Goal: Information Seeking & Learning: Learn about a topic

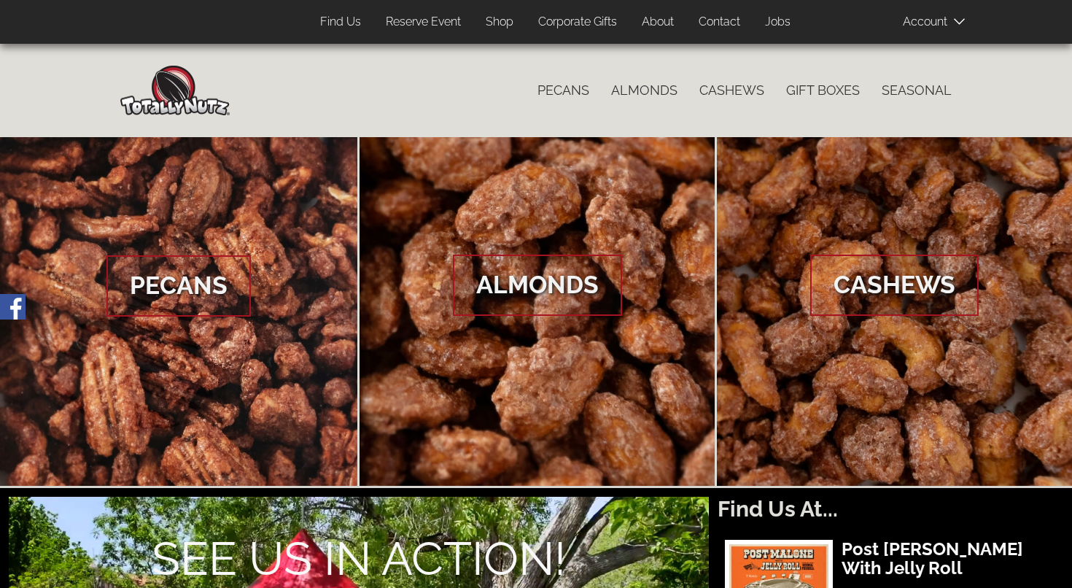
click at [331, 23] on link "Find Us" at bounding box center [340, 22] width 63 height 28
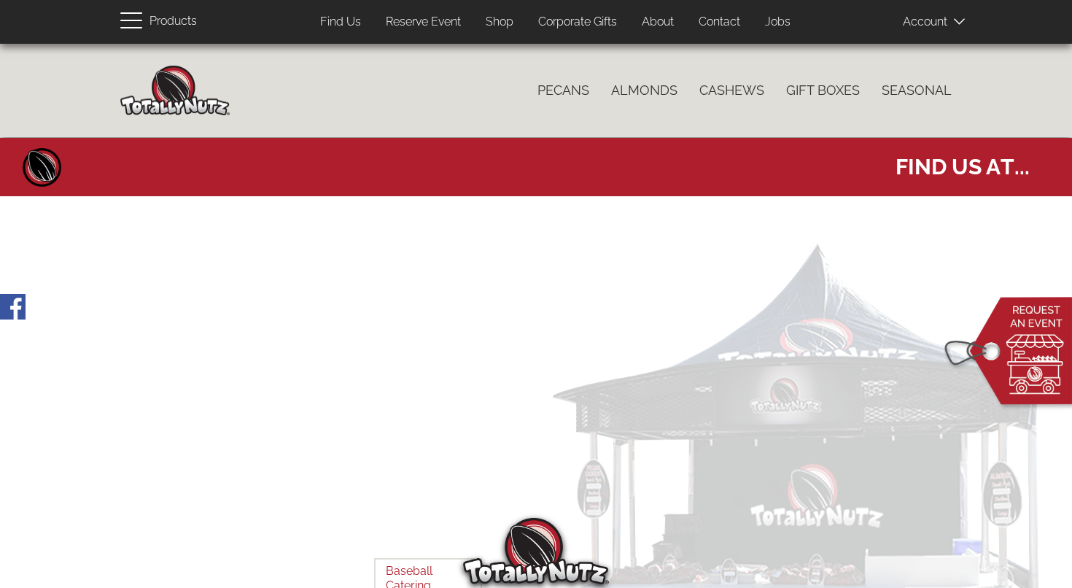
select select
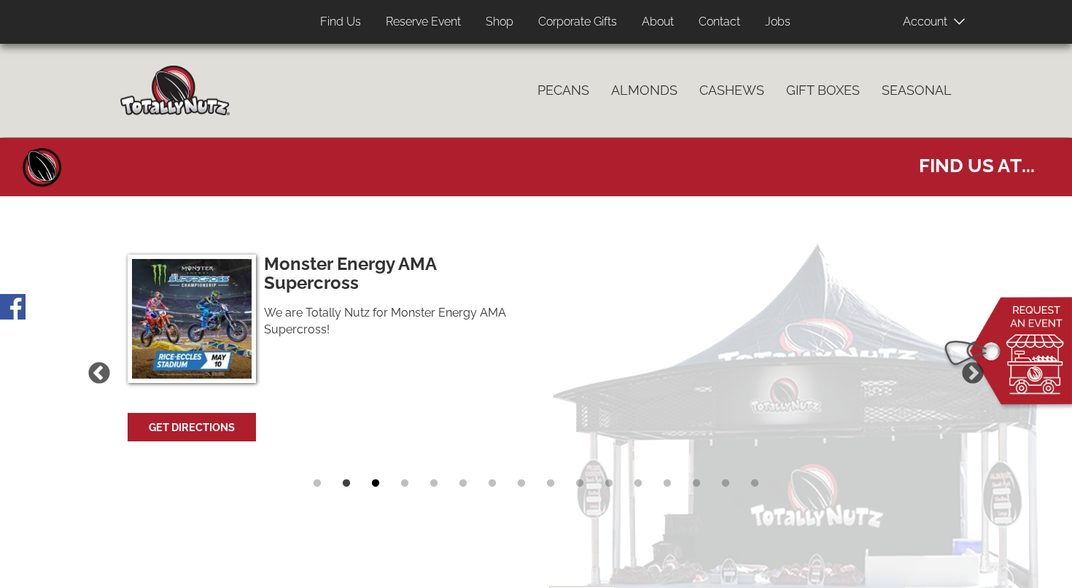
click at [374, 476] on button "3" at bounding box center [376, 487] width 22 height 22
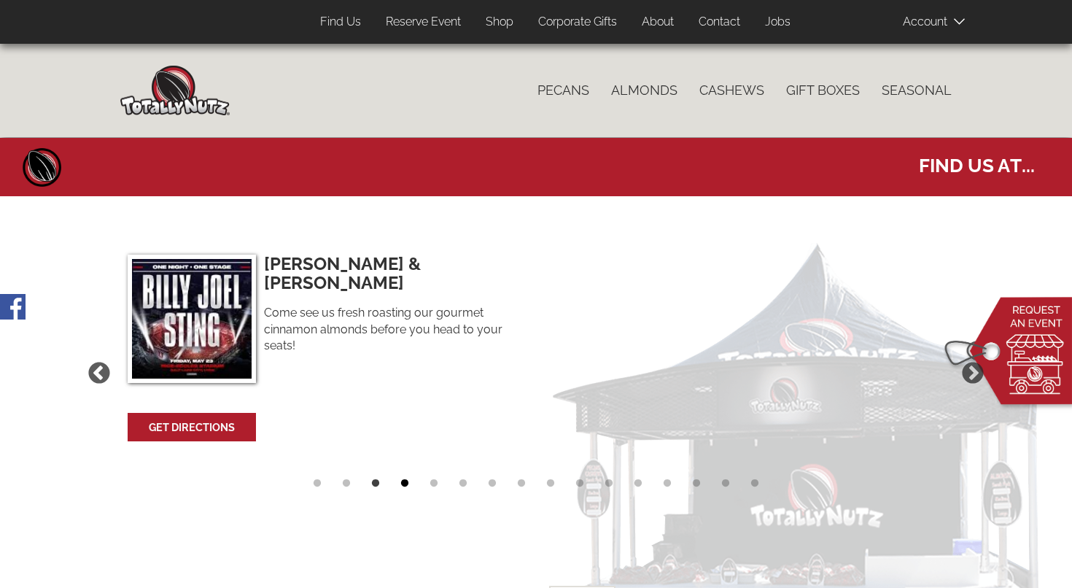
click at [404, 476] on button "4" at bounding box center [405, 487] width 22 height 22
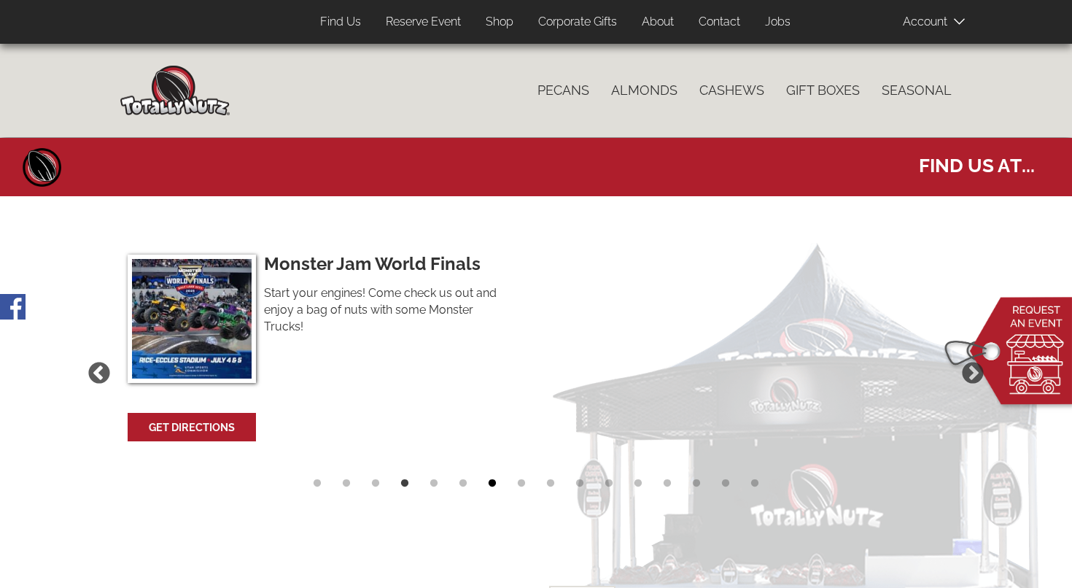
click at [491, 476] on button "7" at bounding box center [492, 487] width 22 height 22
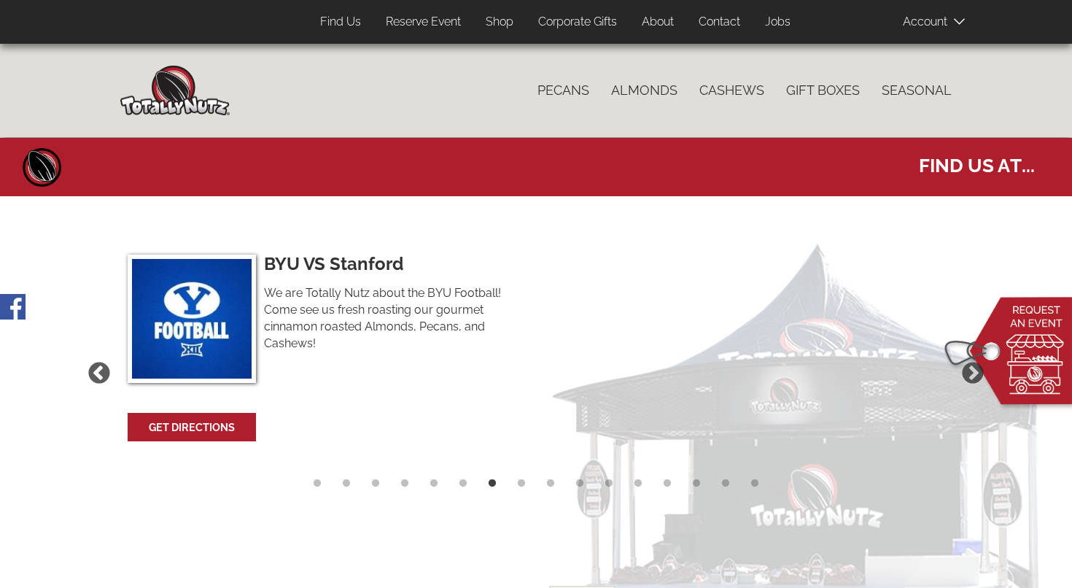
click at [409, 21] on link "Reserve Event" at bounding box center [423, 22] width 97 height 28
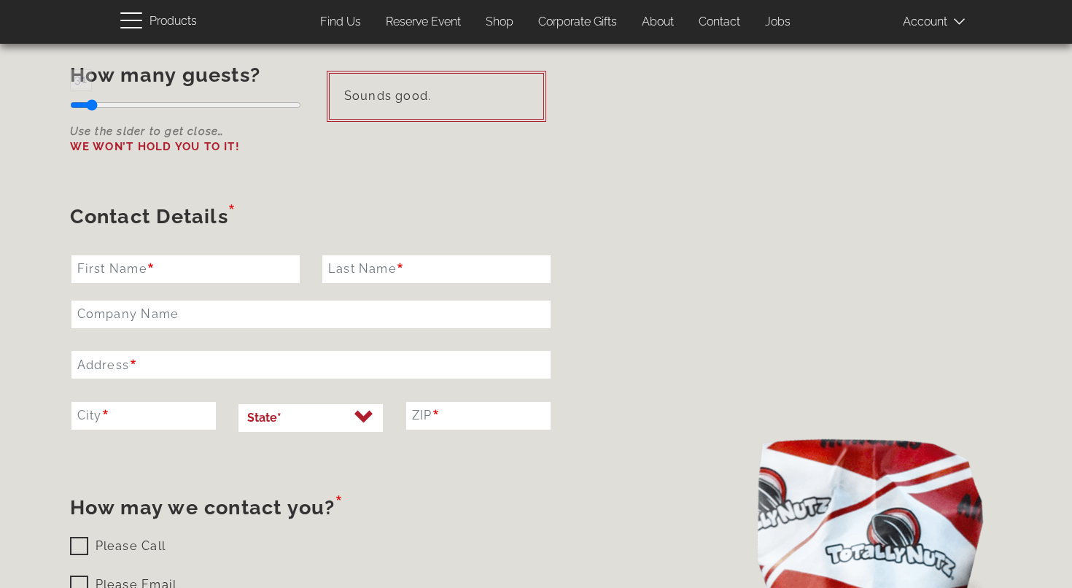
scroll to position [1142, 0]
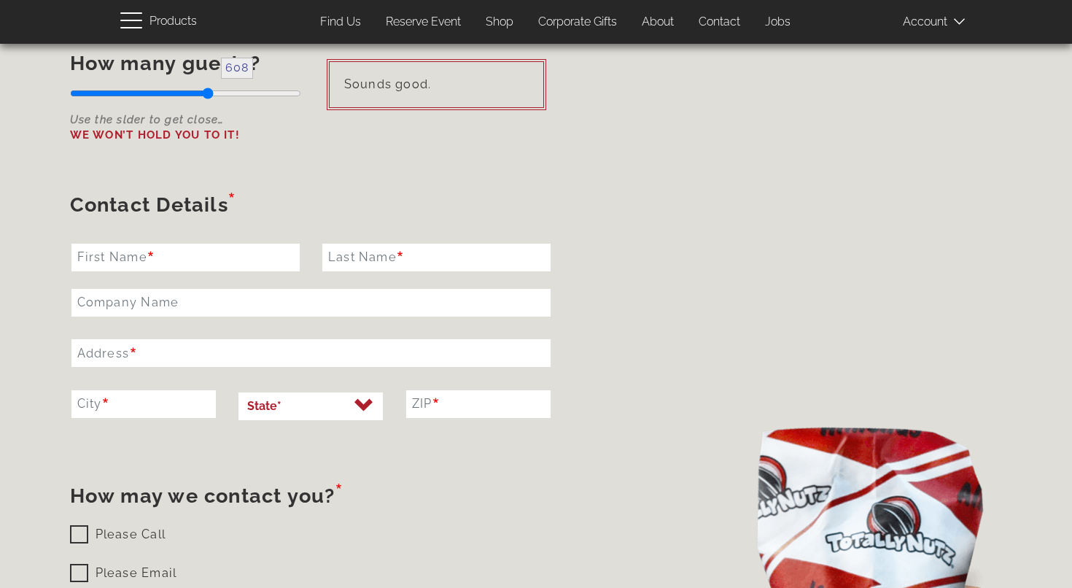
drag, startPoint x: 88, startPoint y: 88, endPoint x: 208, endPoint y: 95, distance: 119.8
type input "615"
click at [208, 95] on input "How many guests?" at bounding box center [185, 93] width 231 height 31
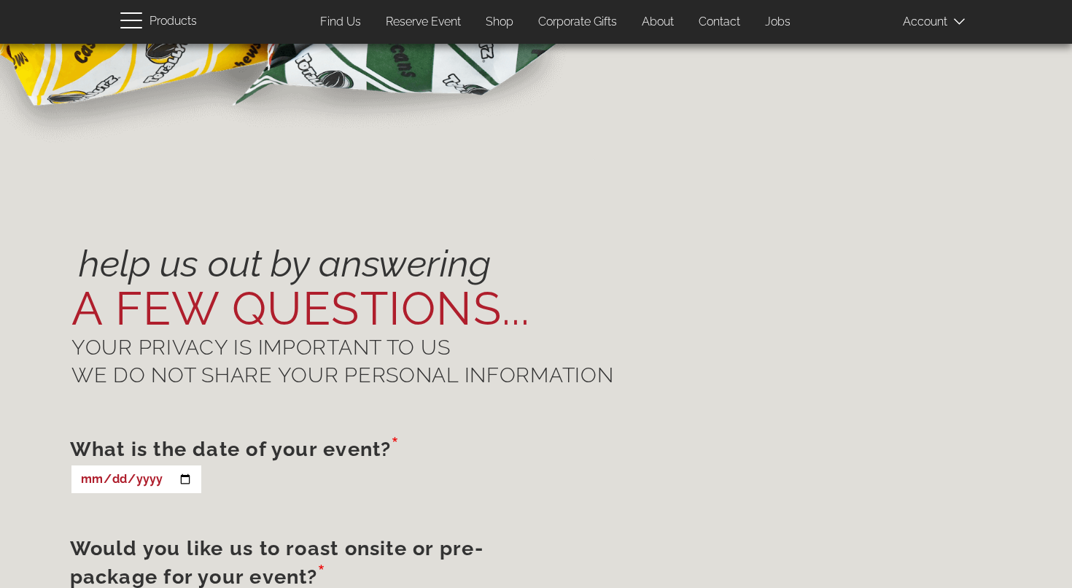
scroll to position [0, 0]
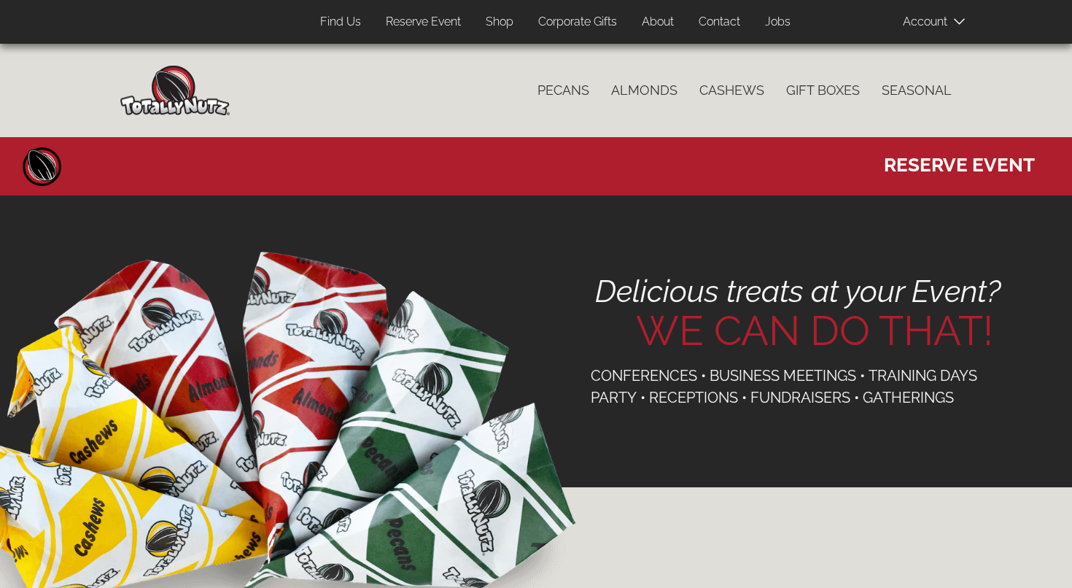
click at [167, 88] on img at bounding box center [174, 91] width 109 height 50
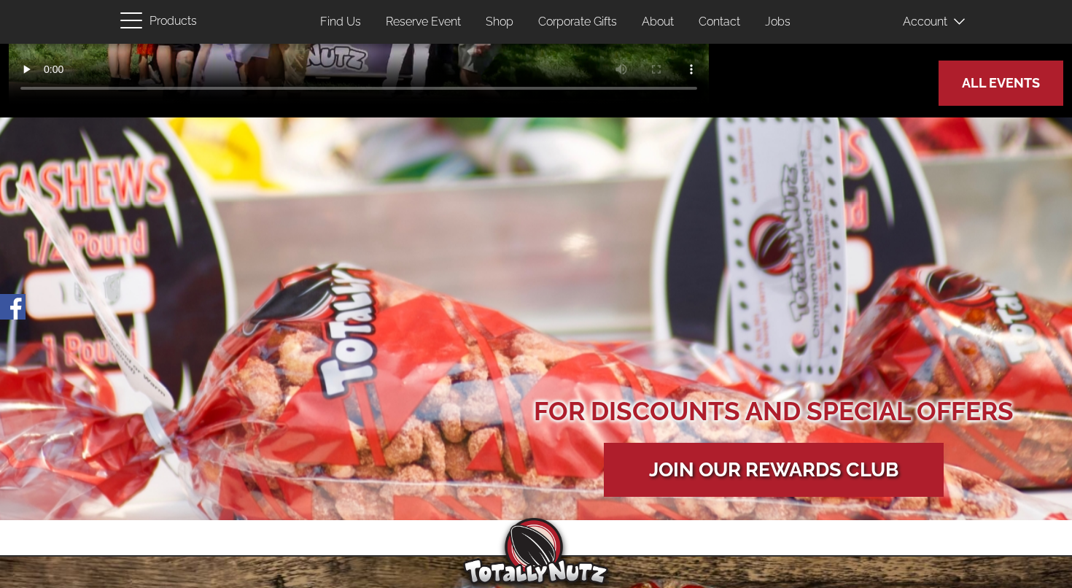
scroll to position [554, 0]
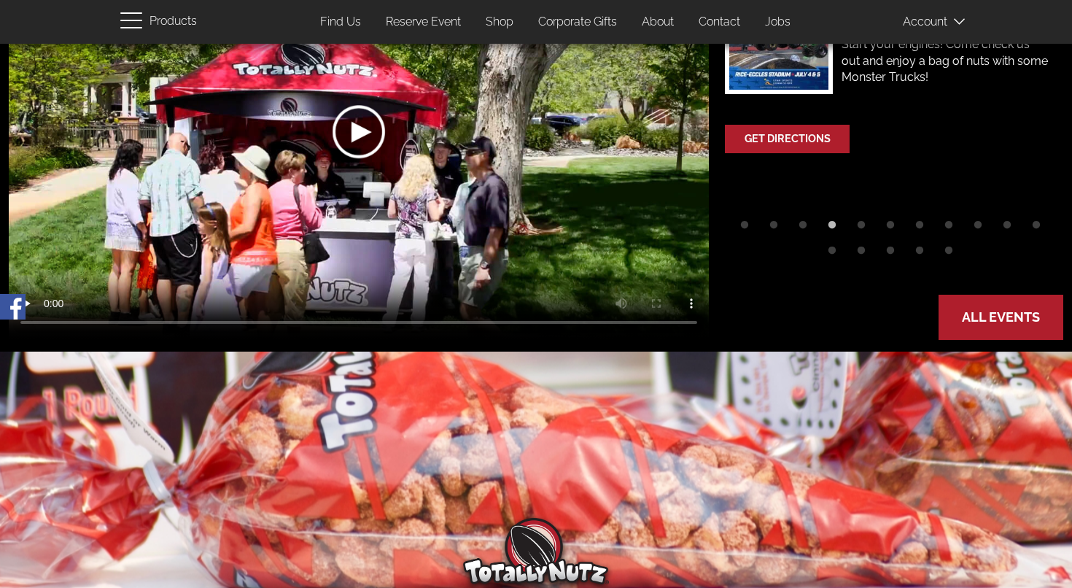
click at [330, 22] on link "Find Us" at bounding box center [340, 22] width 63 height 28
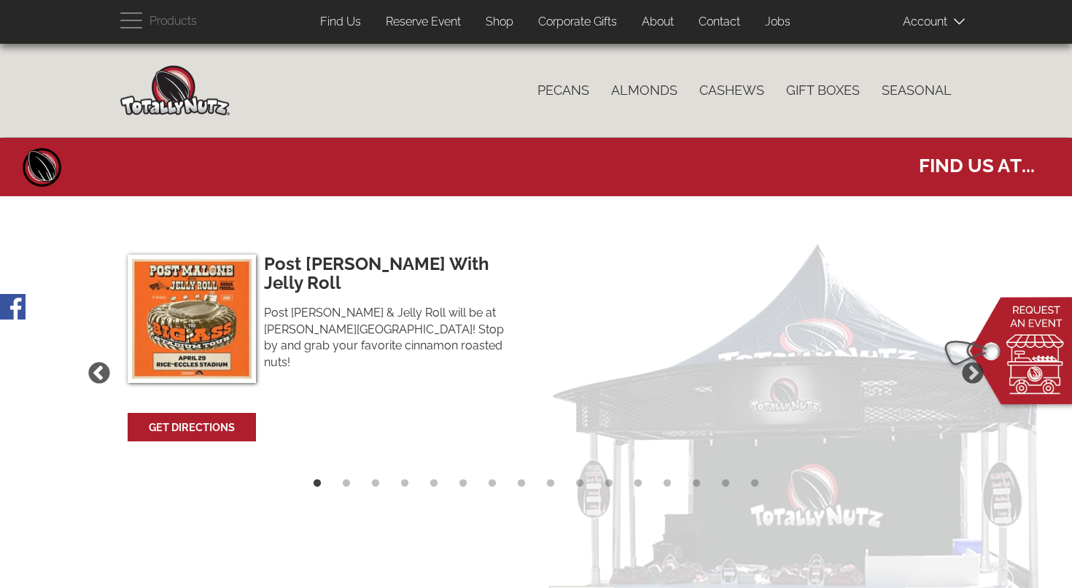
select select
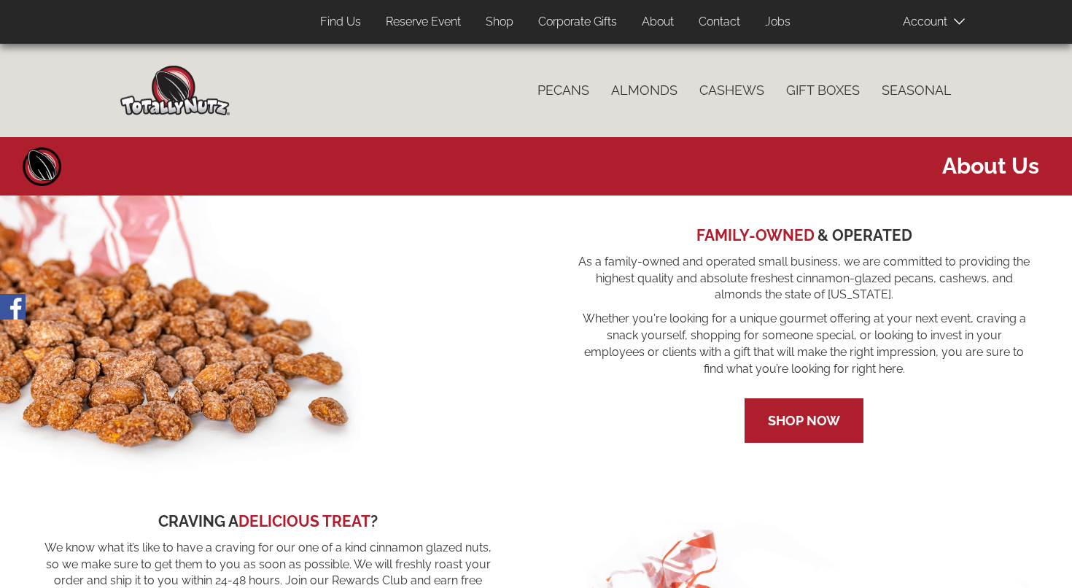
click at [728, 24] on link "Contact" at bounding box center [719, 22] width 63 height 28
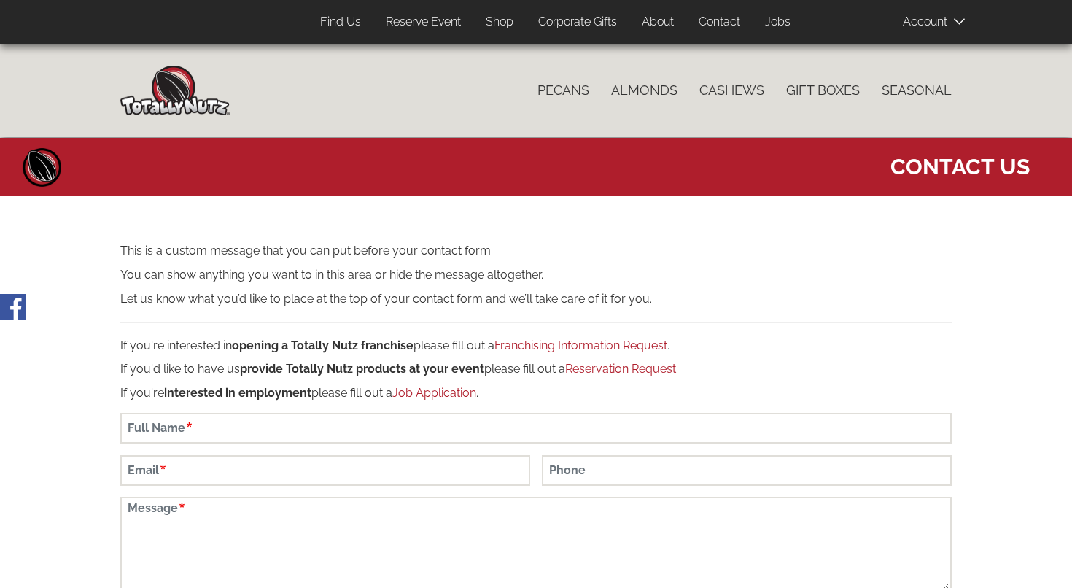
click at [773, 22] on link "Jobs" at bounding box center [777, 22] width 47 height 28
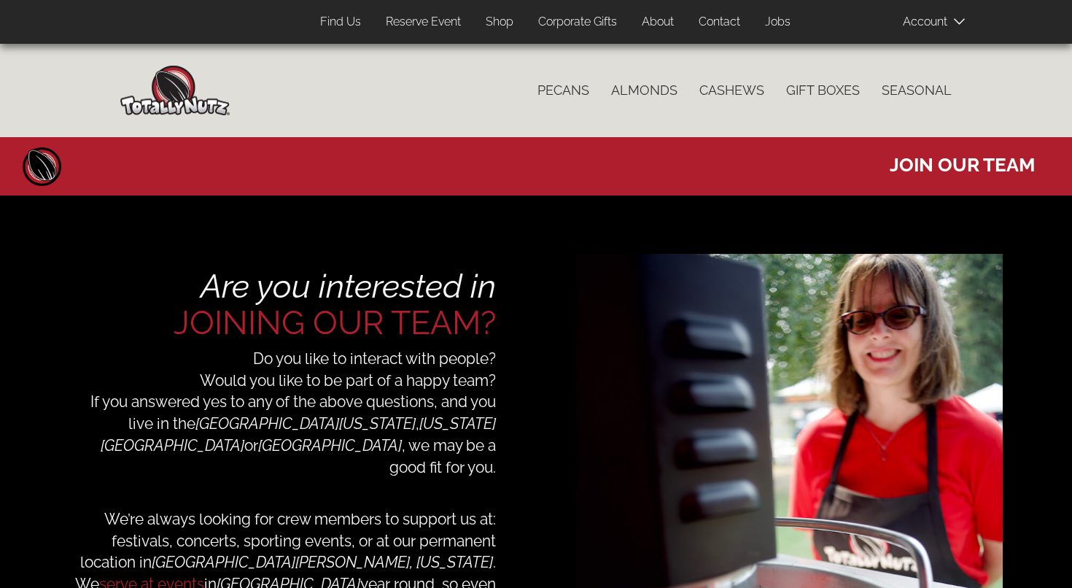
click at [336, 26] on link "Find Us" at bounding box center [340, 22] width 63 height 28
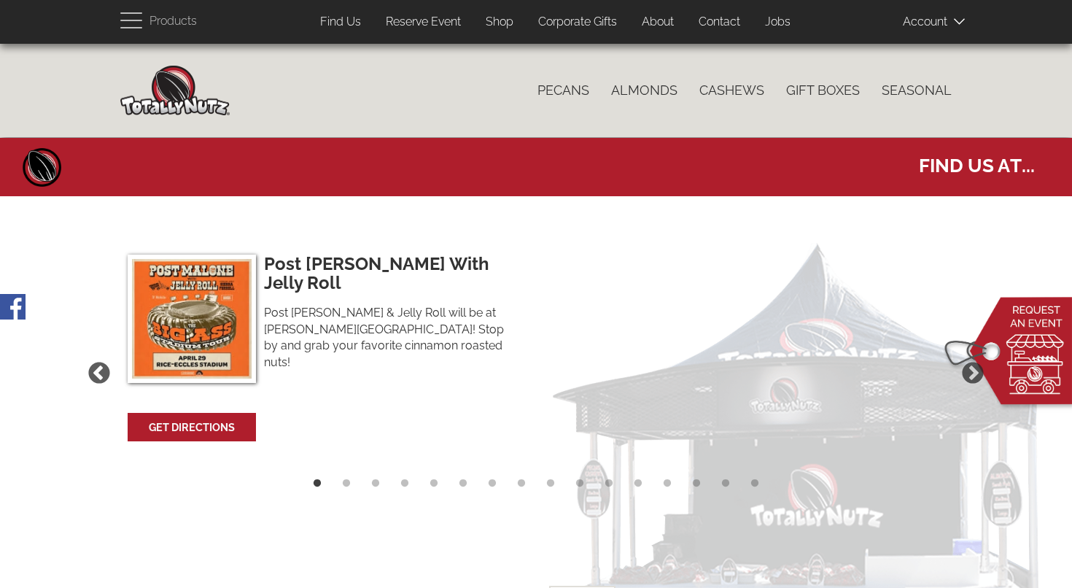
select select
click at [1015, 342] on img at bounding box center [1009, 355] width 140 height 120
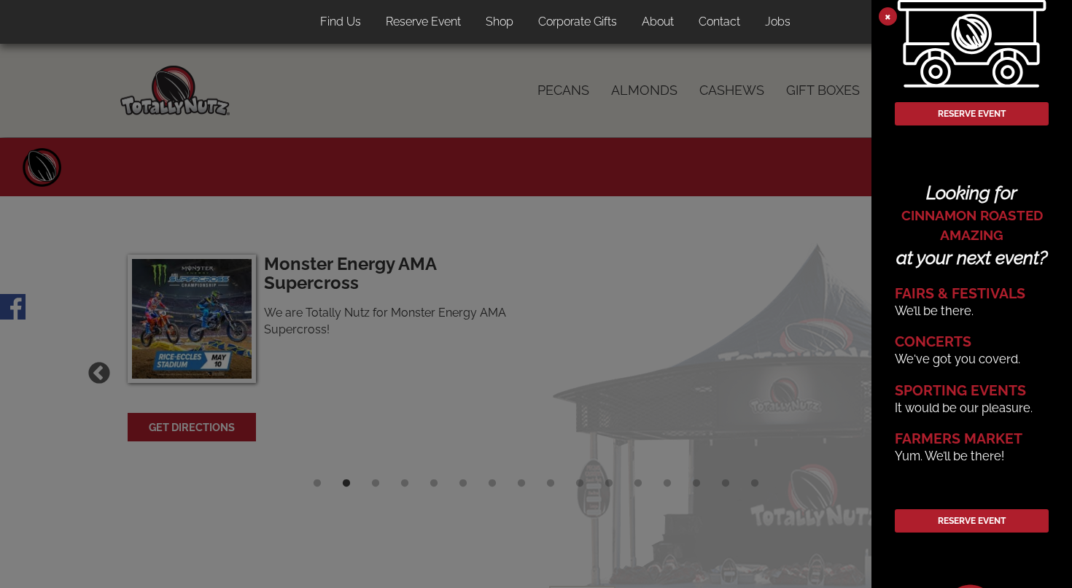
scroll to position [144, 0]
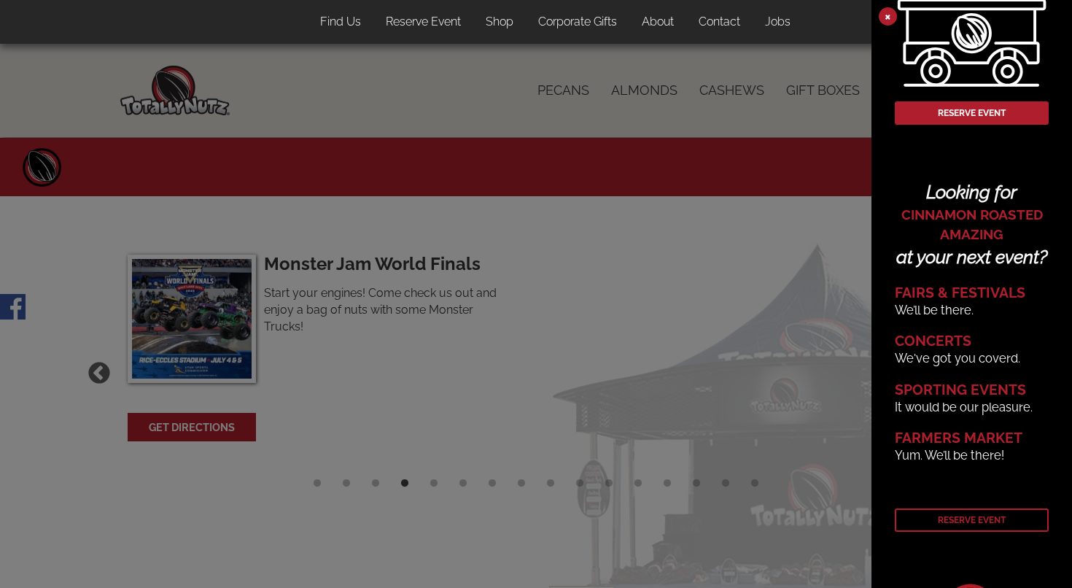
click at [955, 522] on link "Reserve Event" at bounding box center [972, 519] width 154 height 23
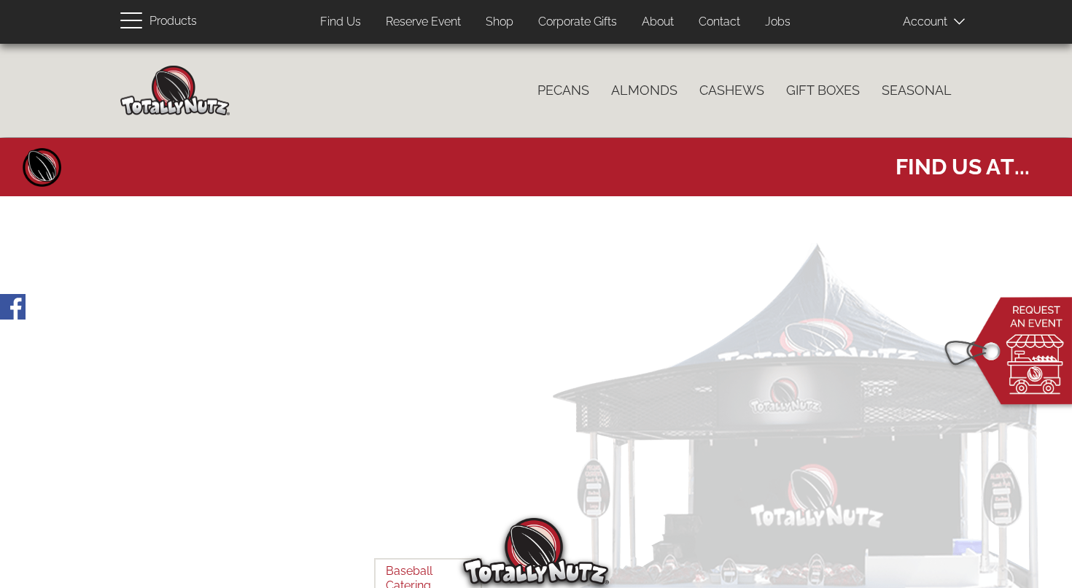
select select
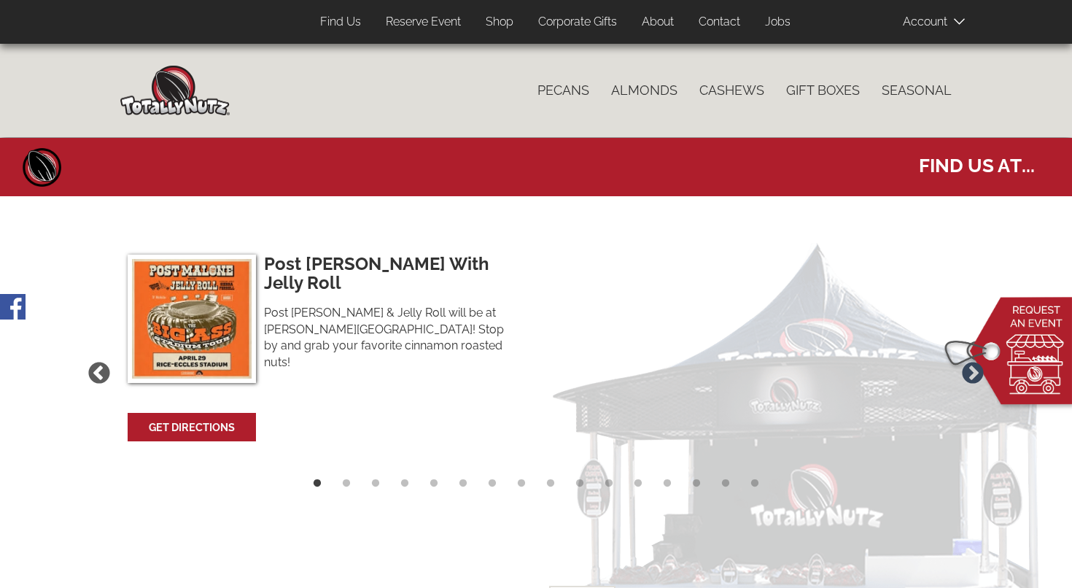
click at [971, 371] on button "Next" at bounding box center [973, 373] width 31 height 31
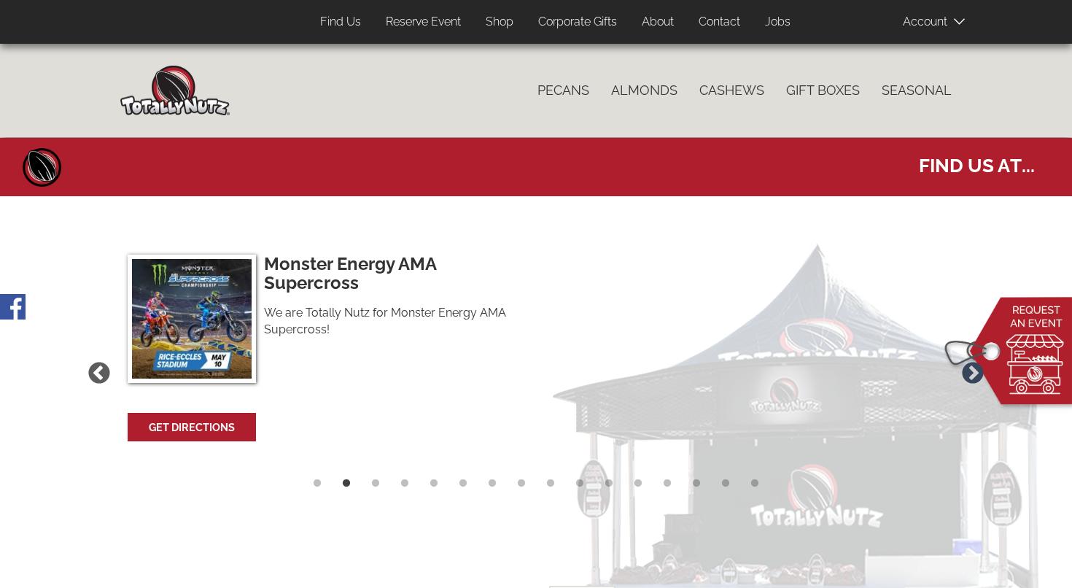
click at [971, 371] on button "Next" at bounding box center [973, 373] width 31 height 31
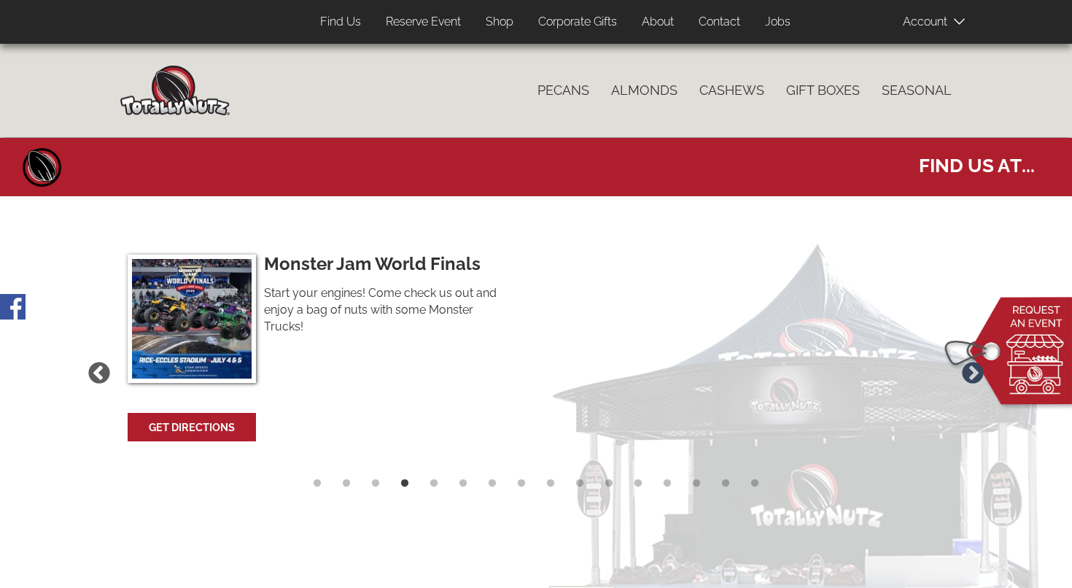
click at [971, 371] on button "Next" at bounding box center [973, 373] width 31 height 31
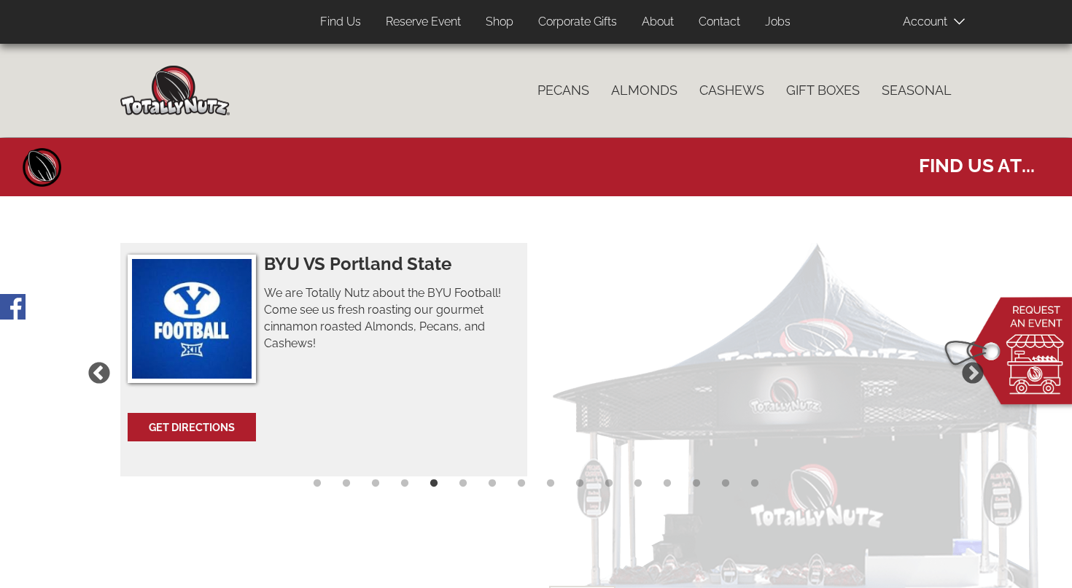
click at [219, 338] on img at bounding box center [192, 319] width 128 height 128
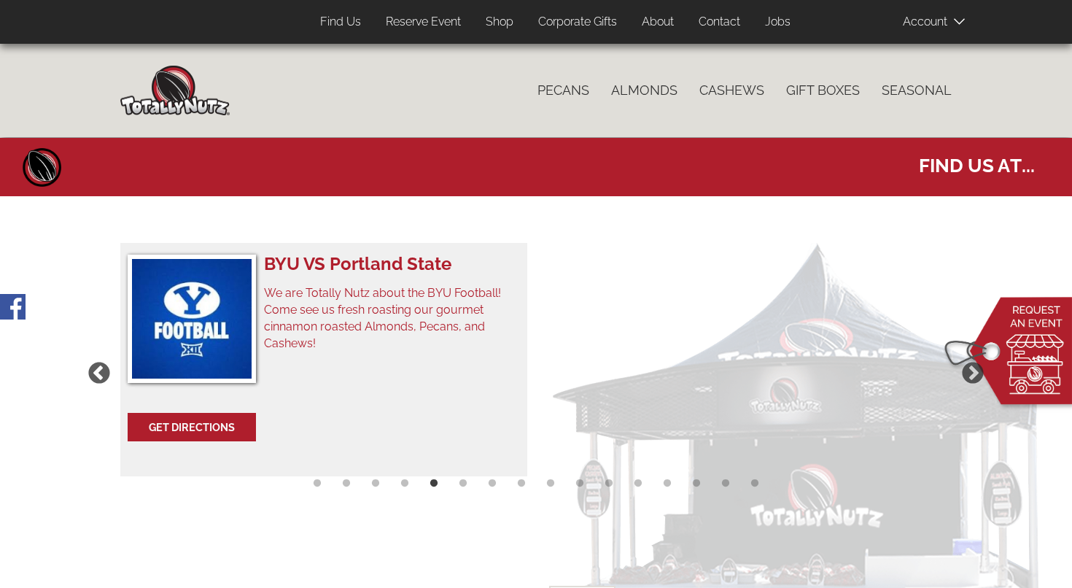
click at [313, 265] on h3 "BYU VS Portland State" at bounding box center [388, 264] width 248 height 19
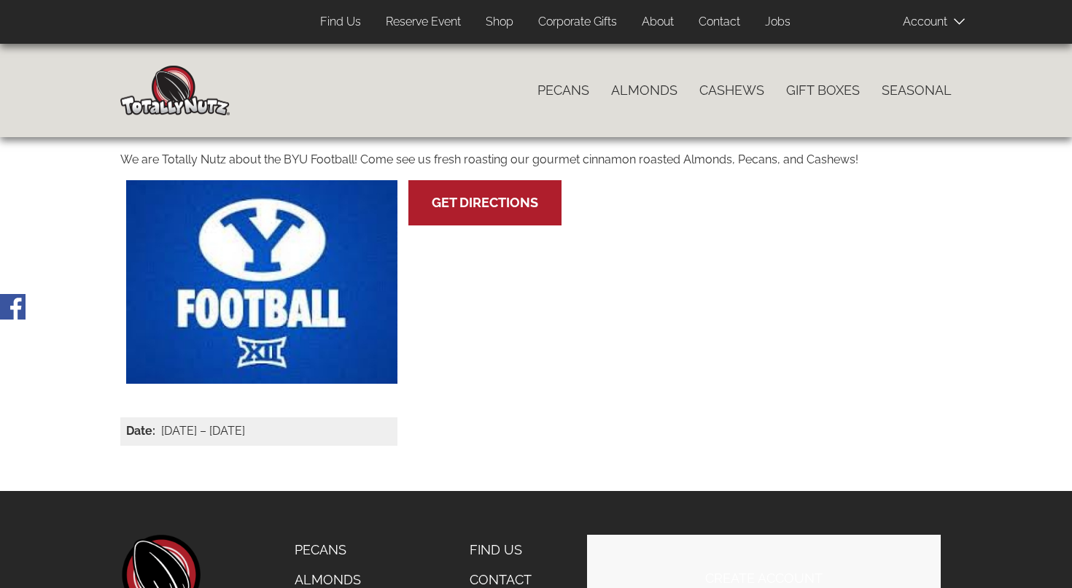
click at [336, 23] on link "Find Us" at bounding box center [340, 22] width 63 height 28
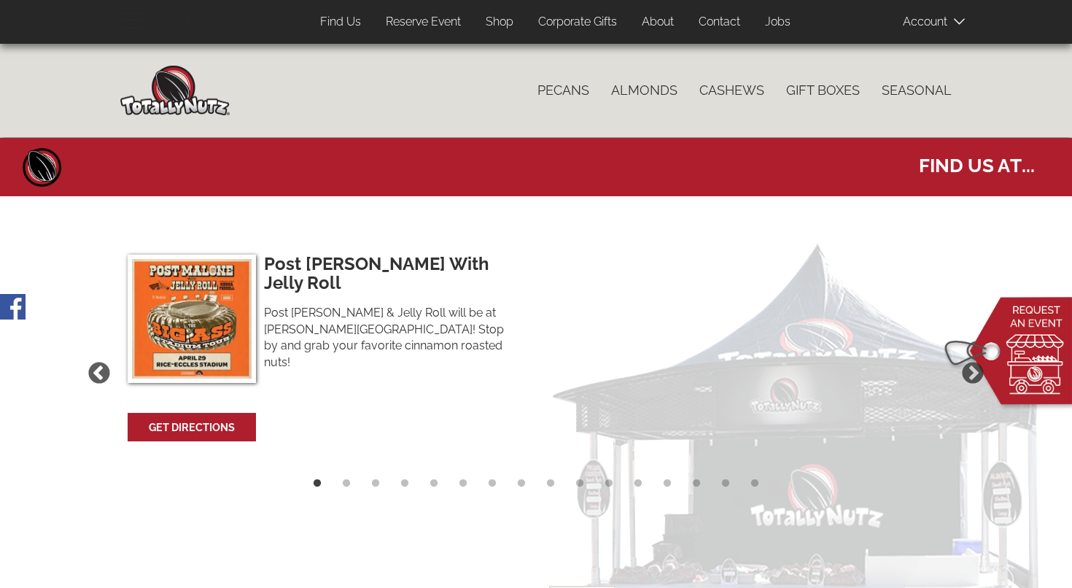
select select
click at [974, 367] on button "Next" at bounding box center [973, 373] width 31 height 31
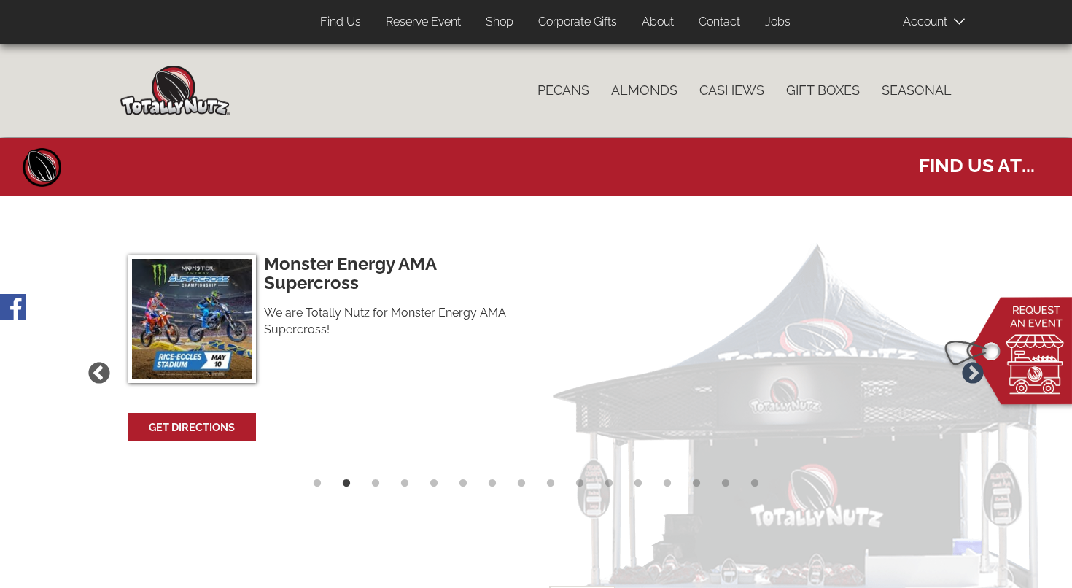
click at [974, 367] on button "Next" at bounding box center [973, 373] width 31 height 31
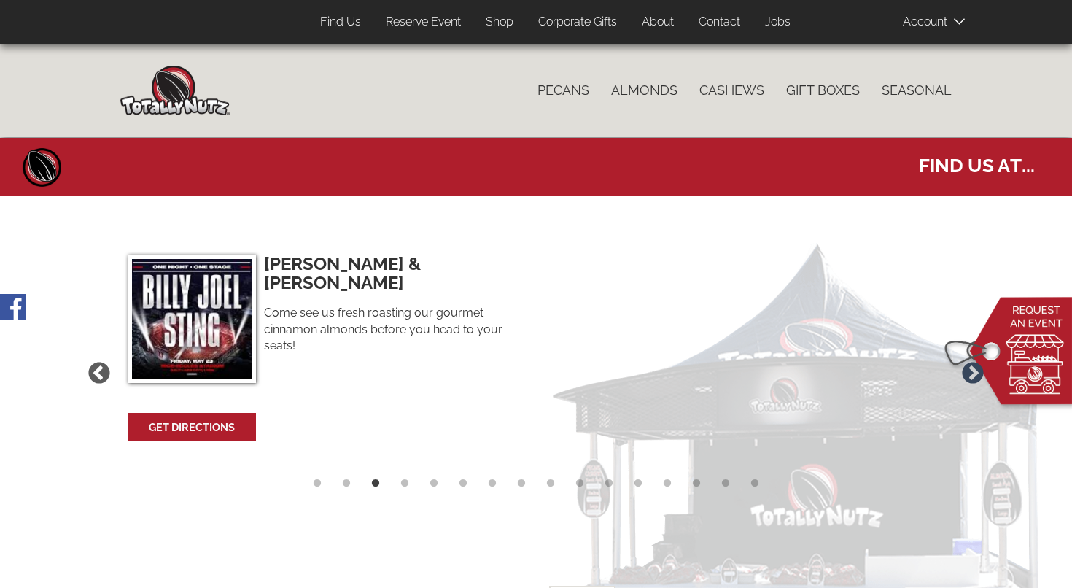
click at [974, 367] on button "Next" at bounding box center [973, 373] width 31 height 31
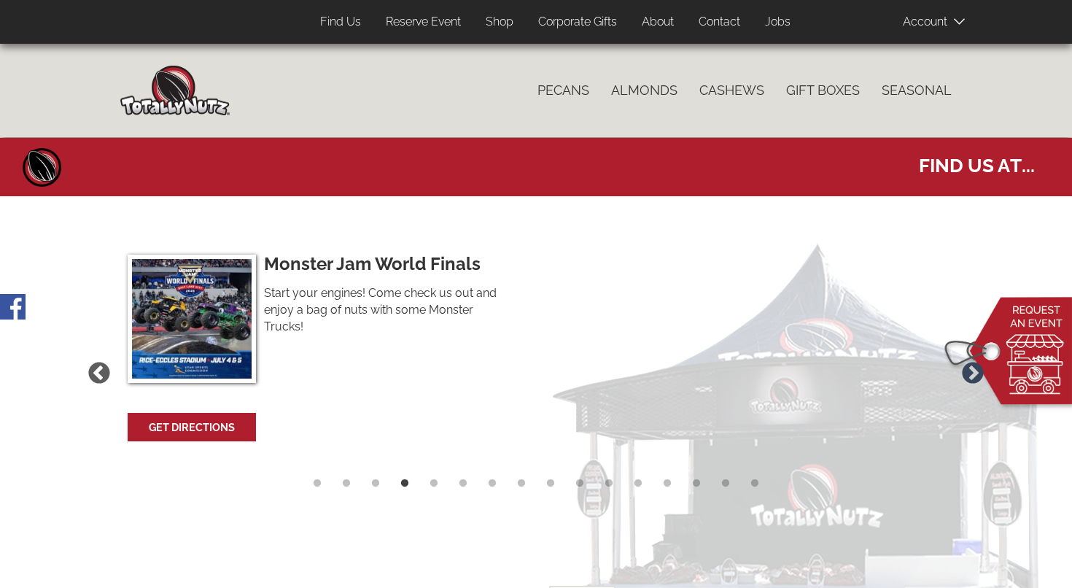
click at [974, 367] on button "Next" at bounding box center [973, 373] width 31 height 31
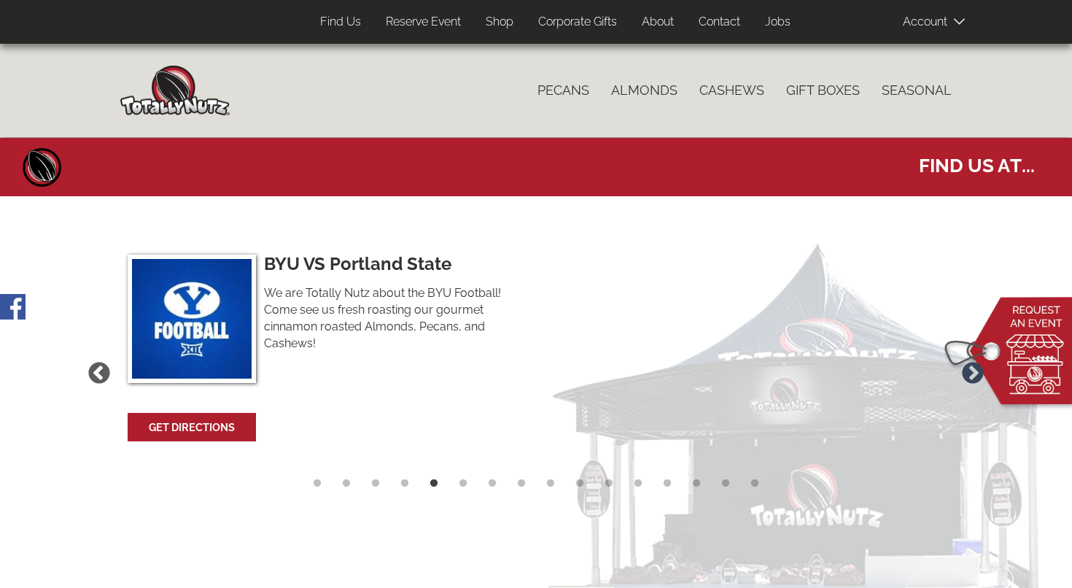
click at [974, 367] on button "Next" at bounding box center [973, 373] width 31 height 31
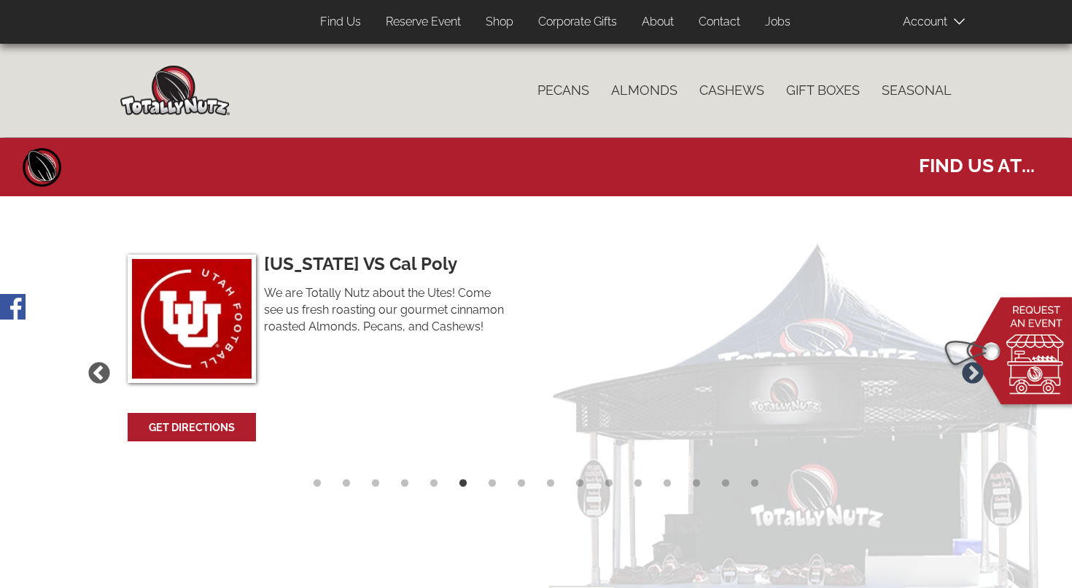
click at [974, 367] on button "Next" at bounding box center [973, 373] width 31 height 31
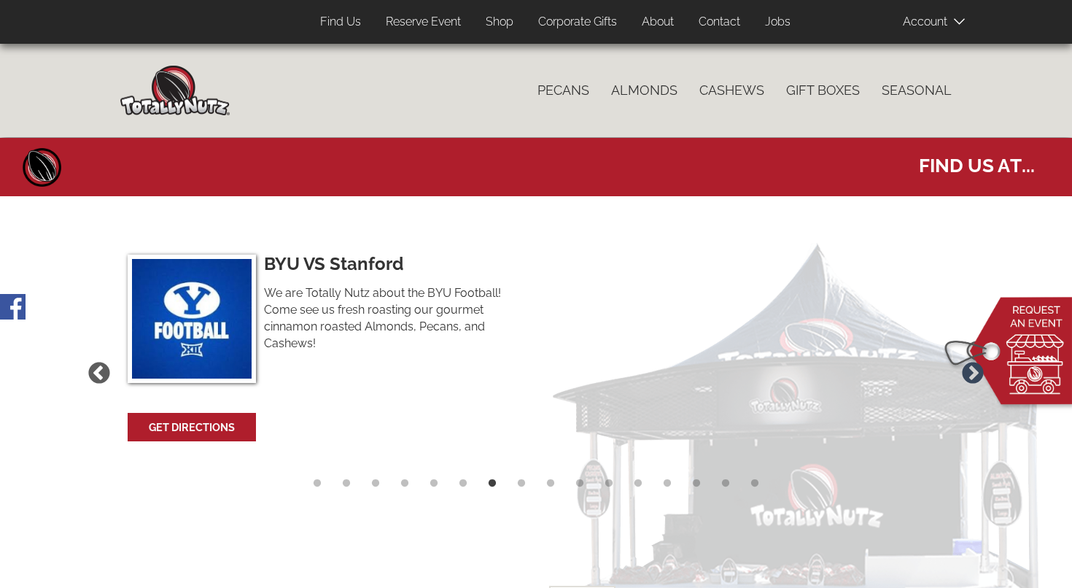
click at [974, 367] on button "Next" at bounding box center [973, 373] width 31 height 31
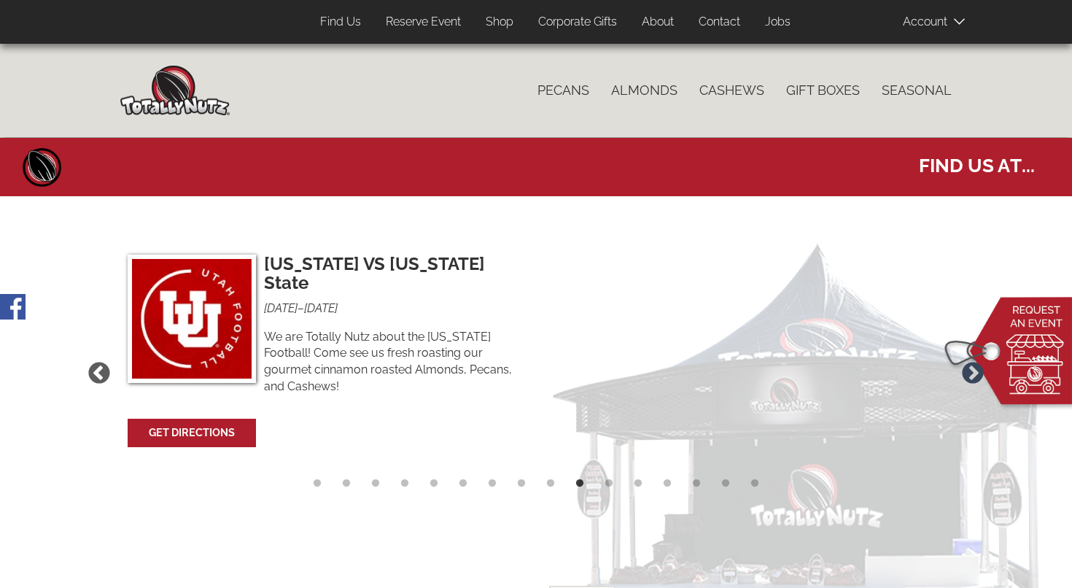
click at [974, 367] on button "Next" at bounding box center [973, 373] width 31 height 31
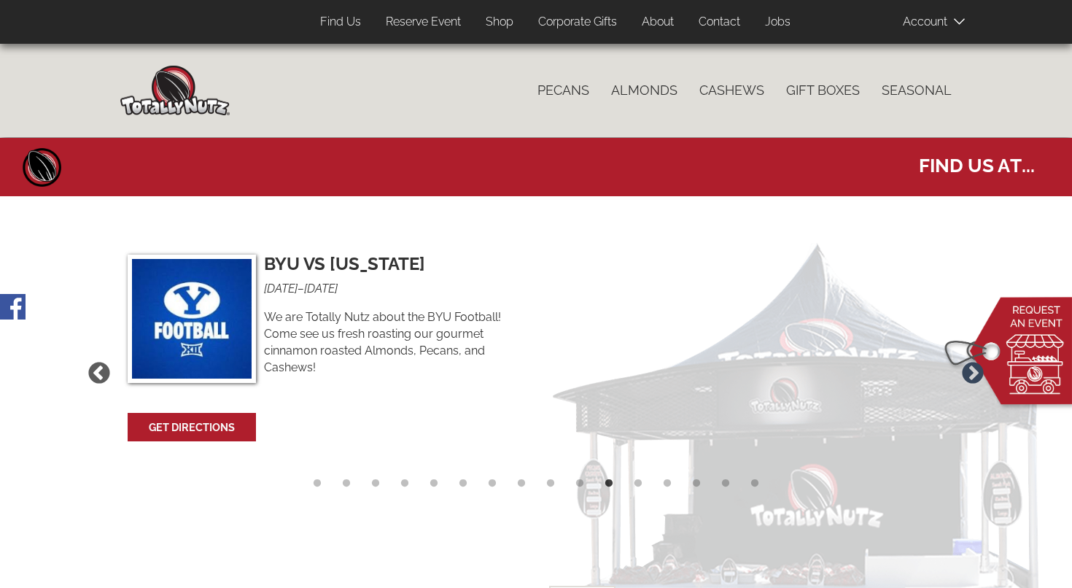
click at [974, 367] on button "Next" at bounding box center [973, 373] width 31 height 31
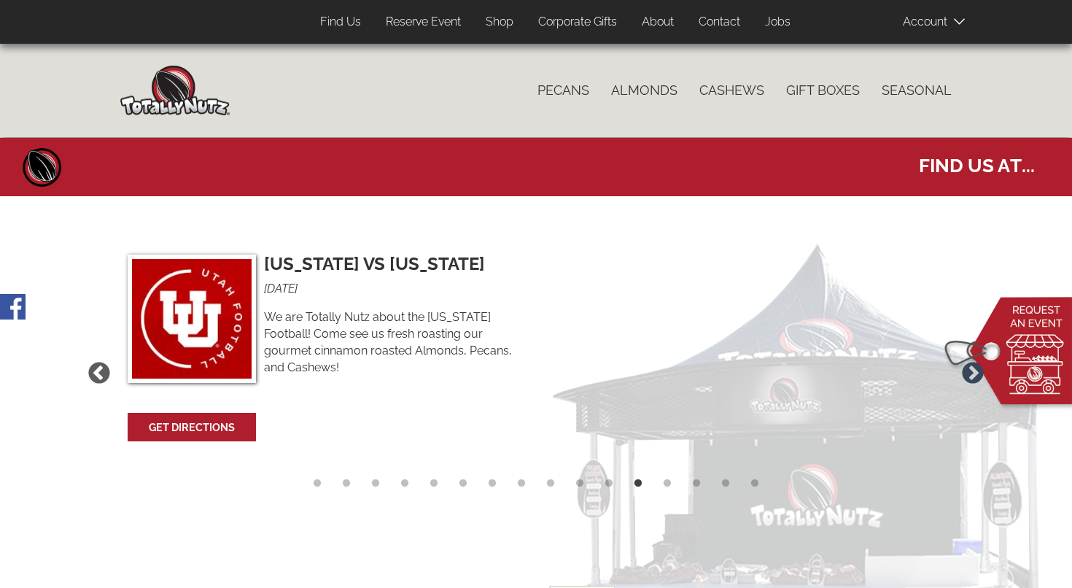
click at [974, 367] on button "Next" at bounding box center [973, 373] width 31 height 31
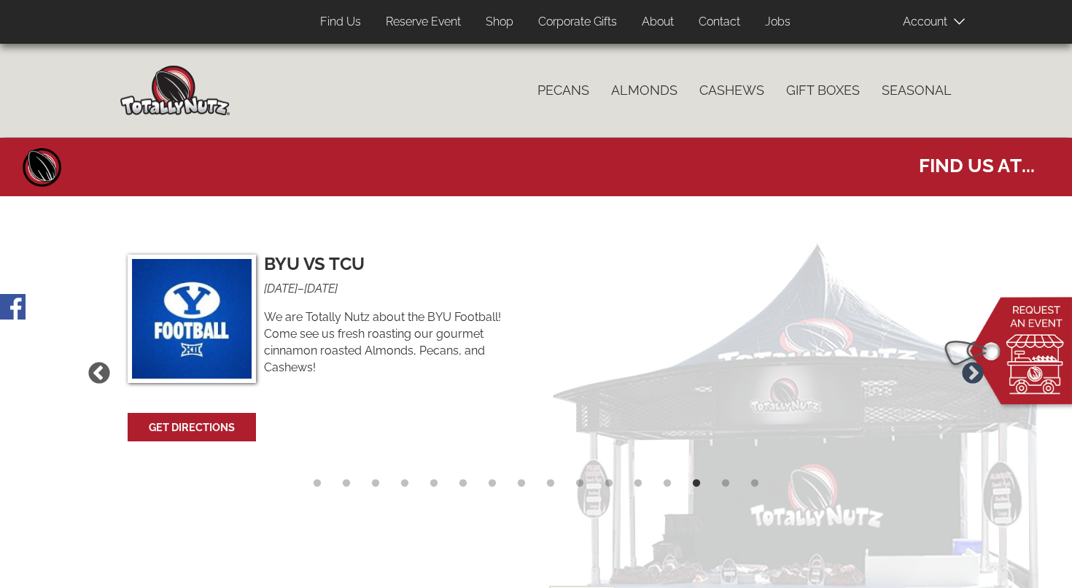
click at [974, 367] on button "Next" at bounding box center [973, 373] width 31 height 31
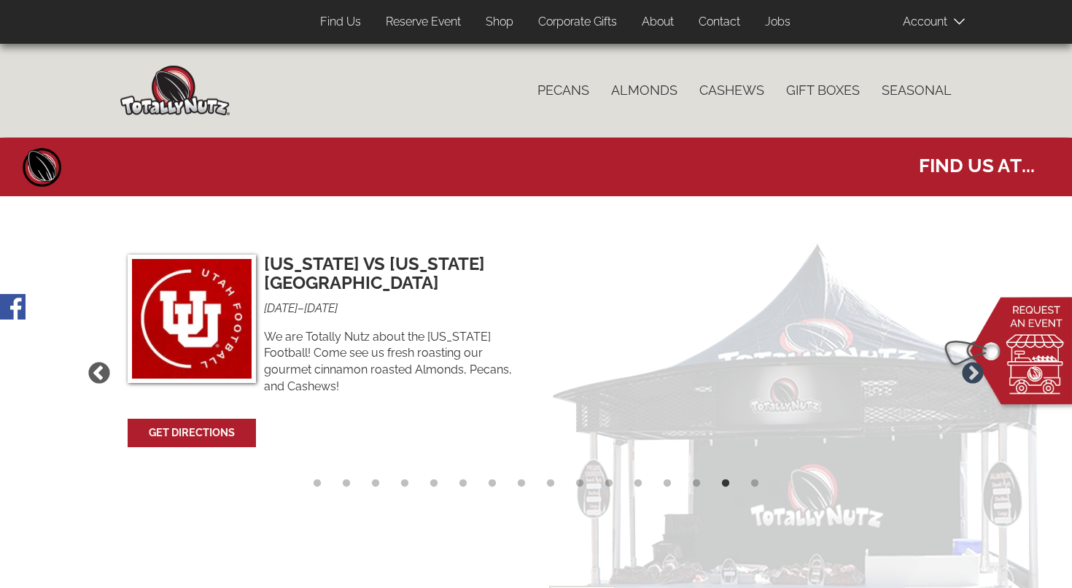
click at [971, 367] on button "Next" at bounding box center [973, 373] width 31 height 31
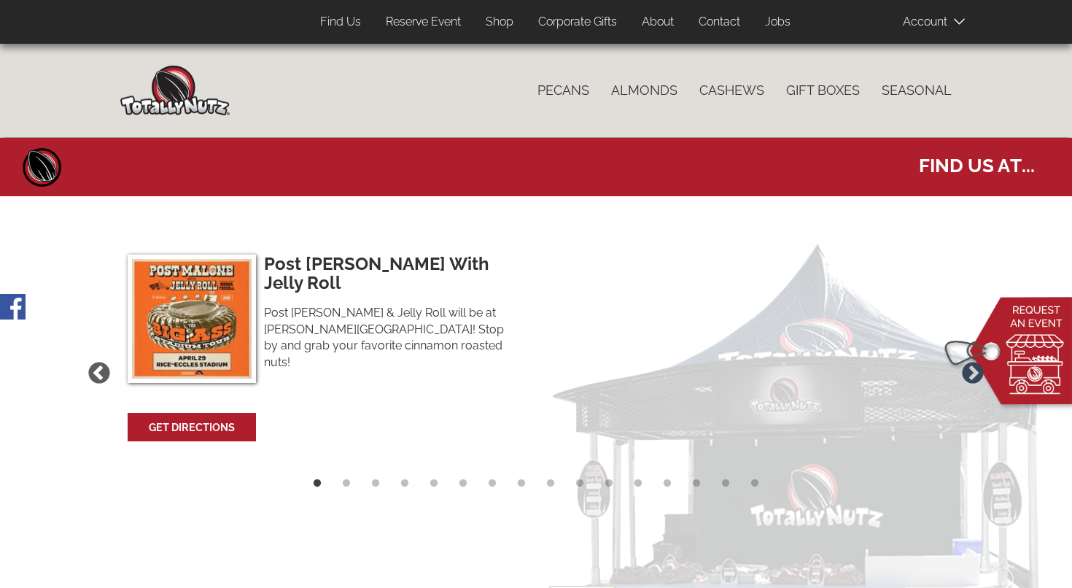
click at [971, 372] on button "Next" at bounding box center [973, 373] width 31 height 31
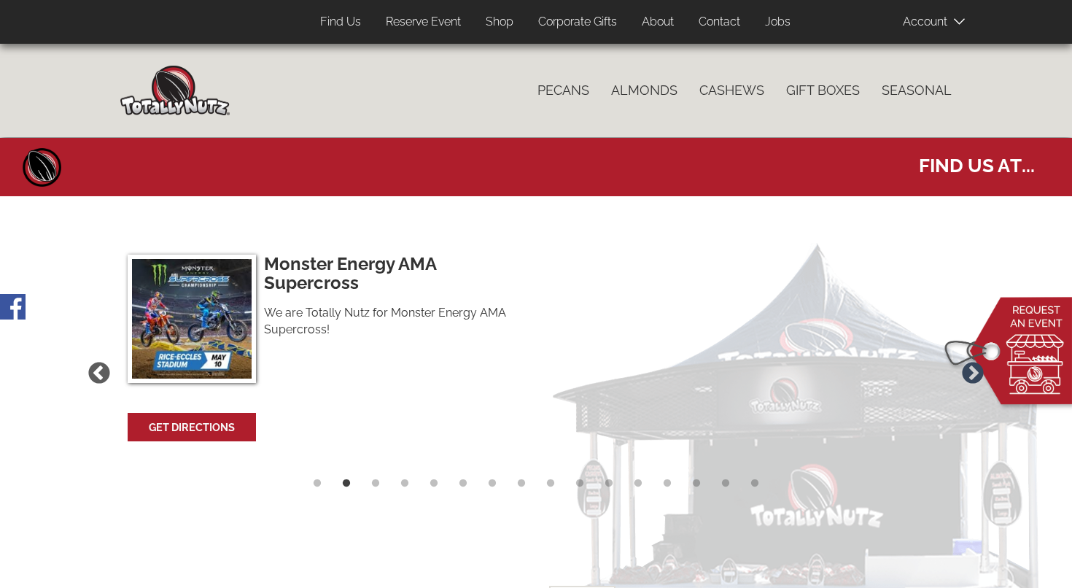
click at [971, 372] on button "Next" at bounding box center [973, 373] width 31 height 31
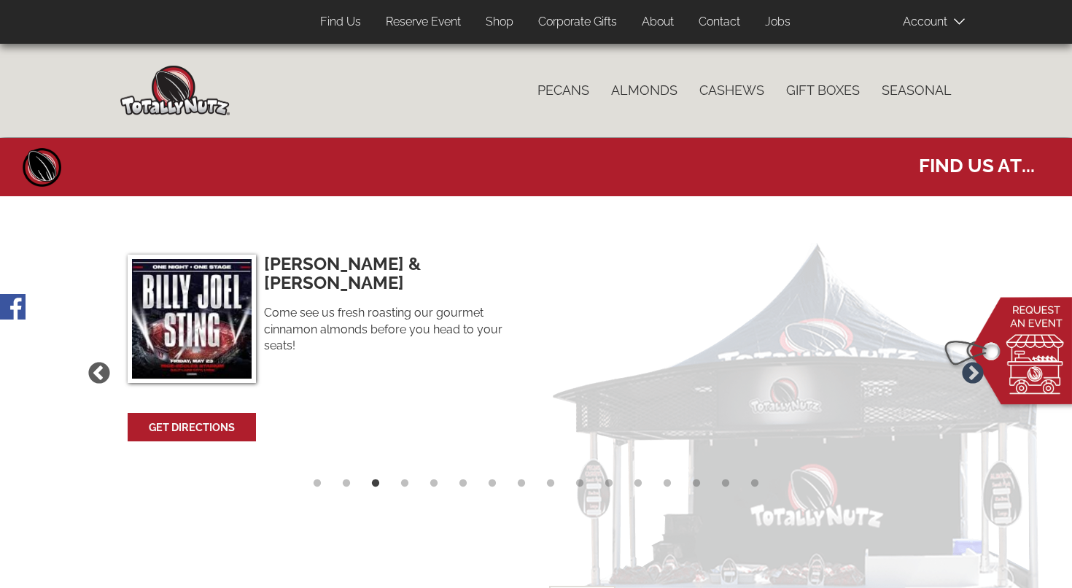
click at [971, 372] on button "Next" at bounding box center [973, 373] width 31 height 31
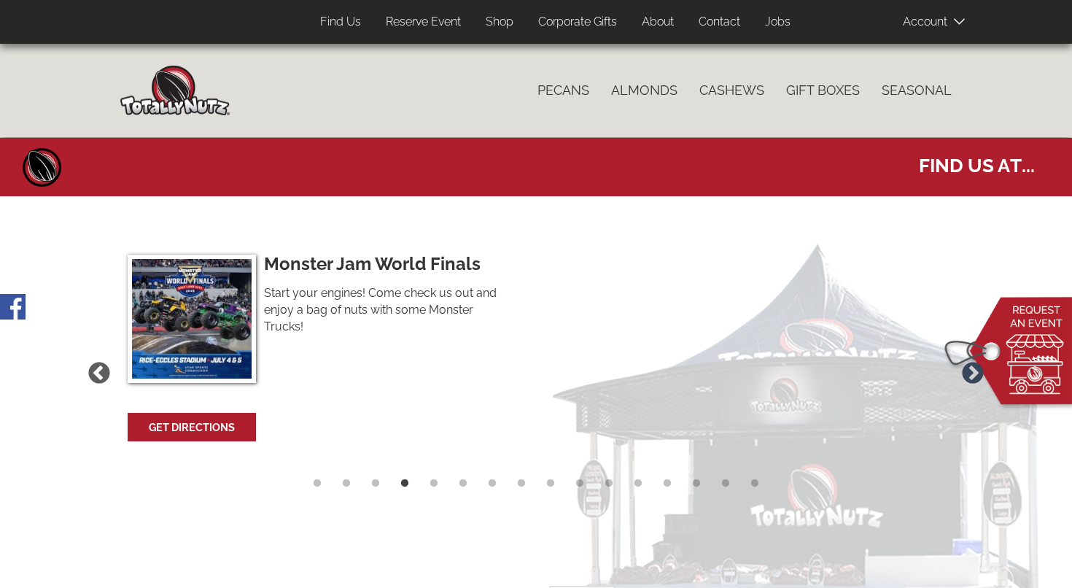
click at [971, 372] on button "Next" at bounding box center [973, 373] width 31 height 31
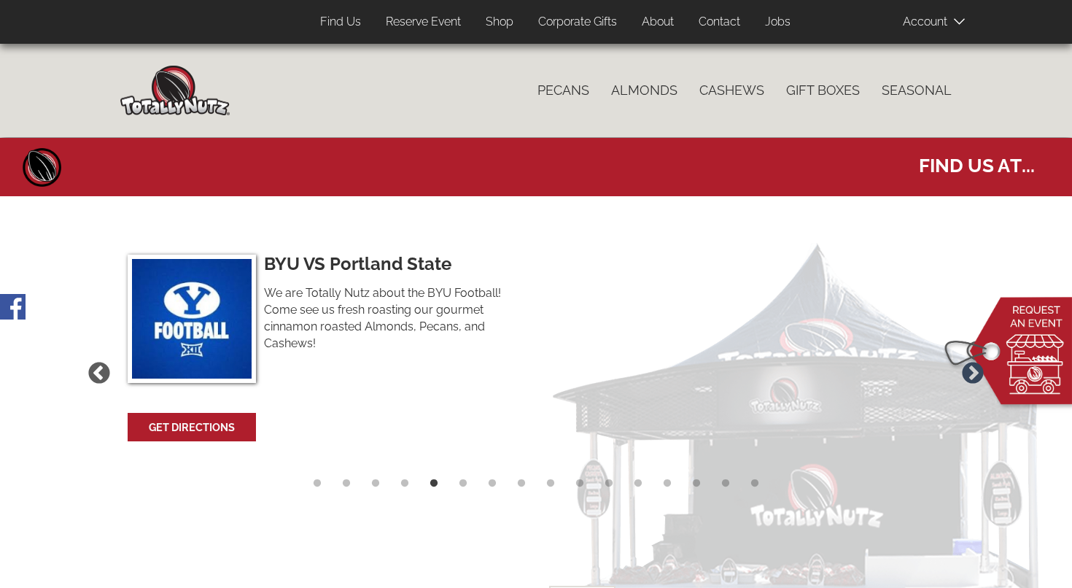
click at [971, 372] on button "Next" at bounding box center [973, 373] width 31 height 31
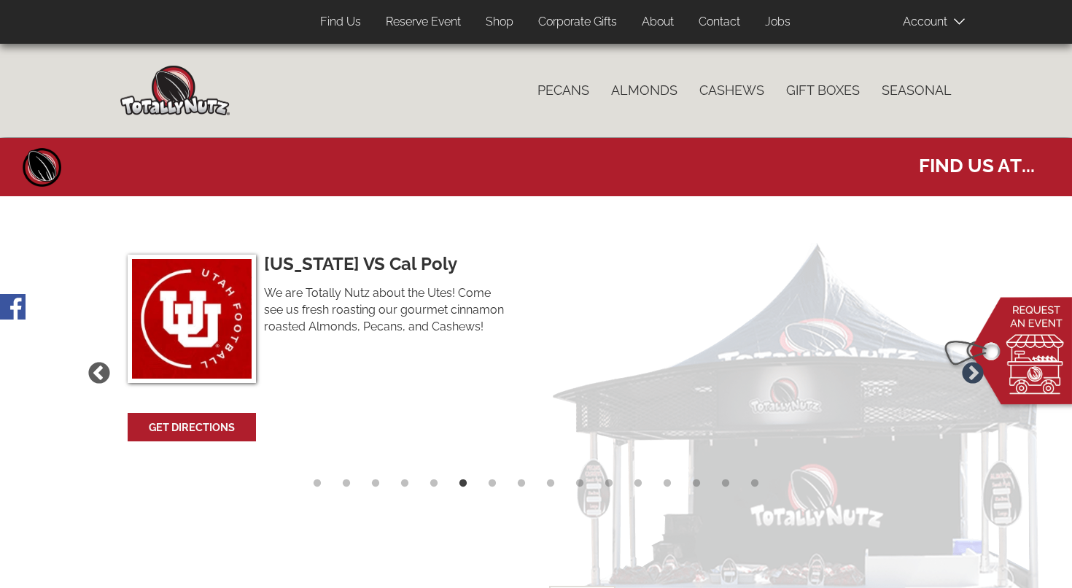
click at [971, 372] on button "Next" at bounding box center [973, 373] width 31 height 31
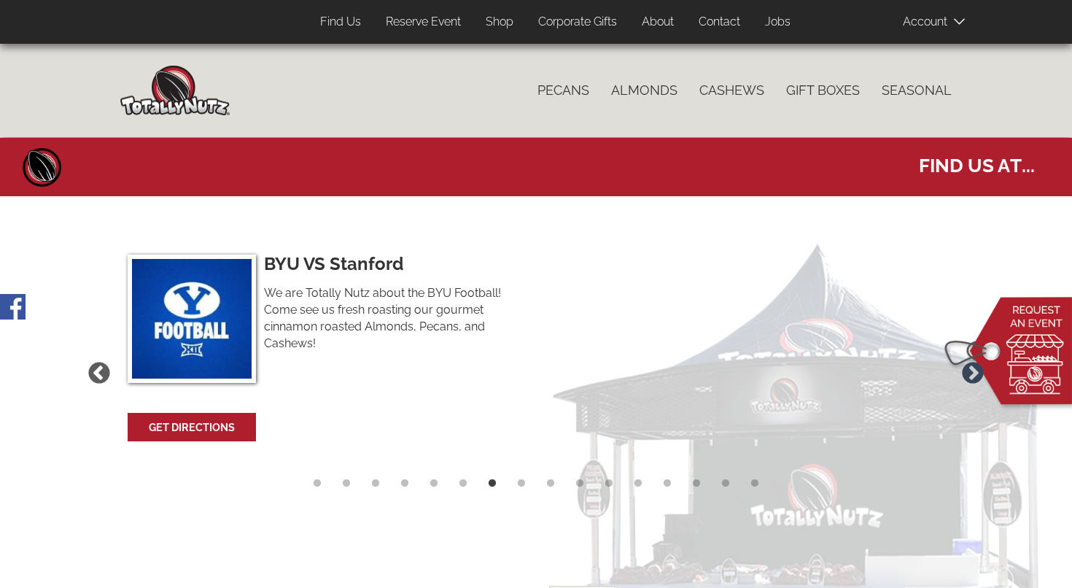
click at [971, 372] on button "Next" at bounding box center [973, 373] width 31 height 31
